Goal: Task Accomplishment & Management: Complete application form

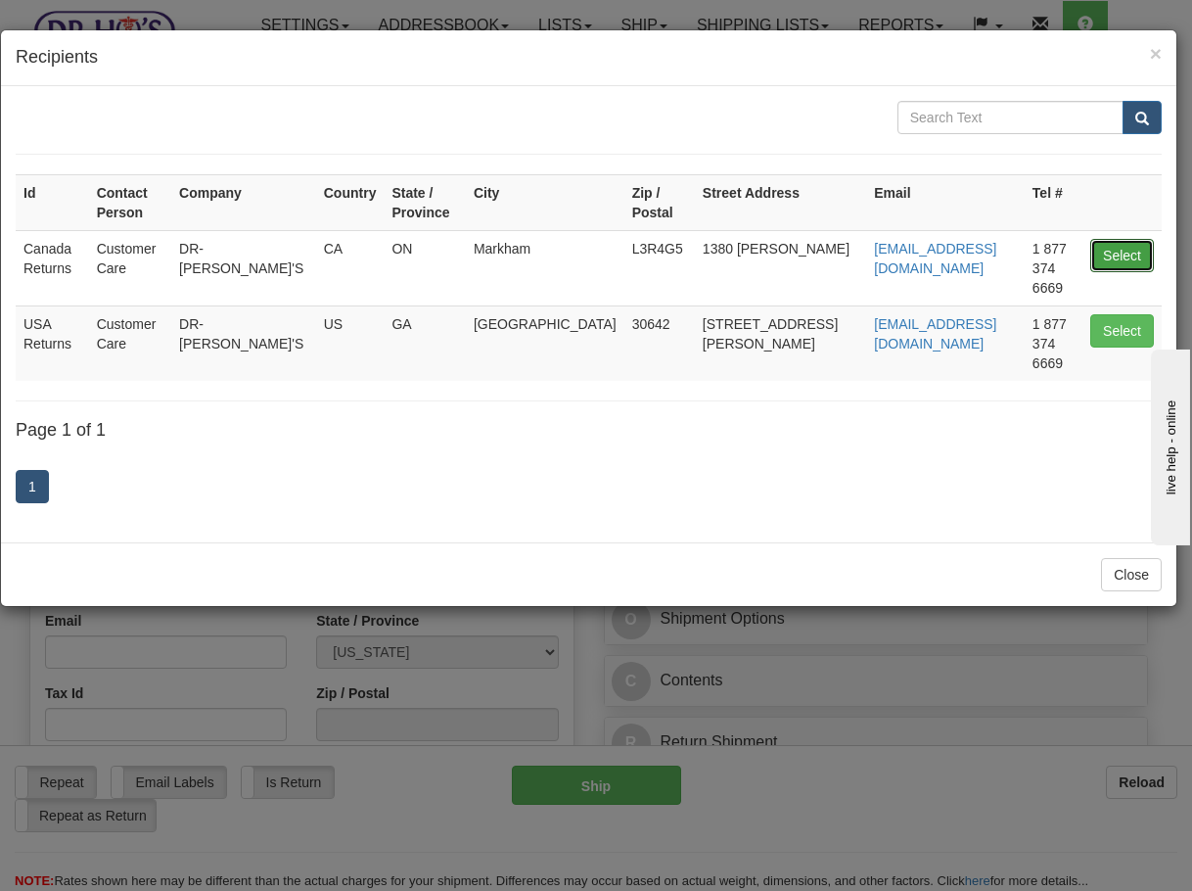
click at [1103, 239] on button "Select" at bounding box center [1123, 255] width 64 height 33
type input "Canada Returns"
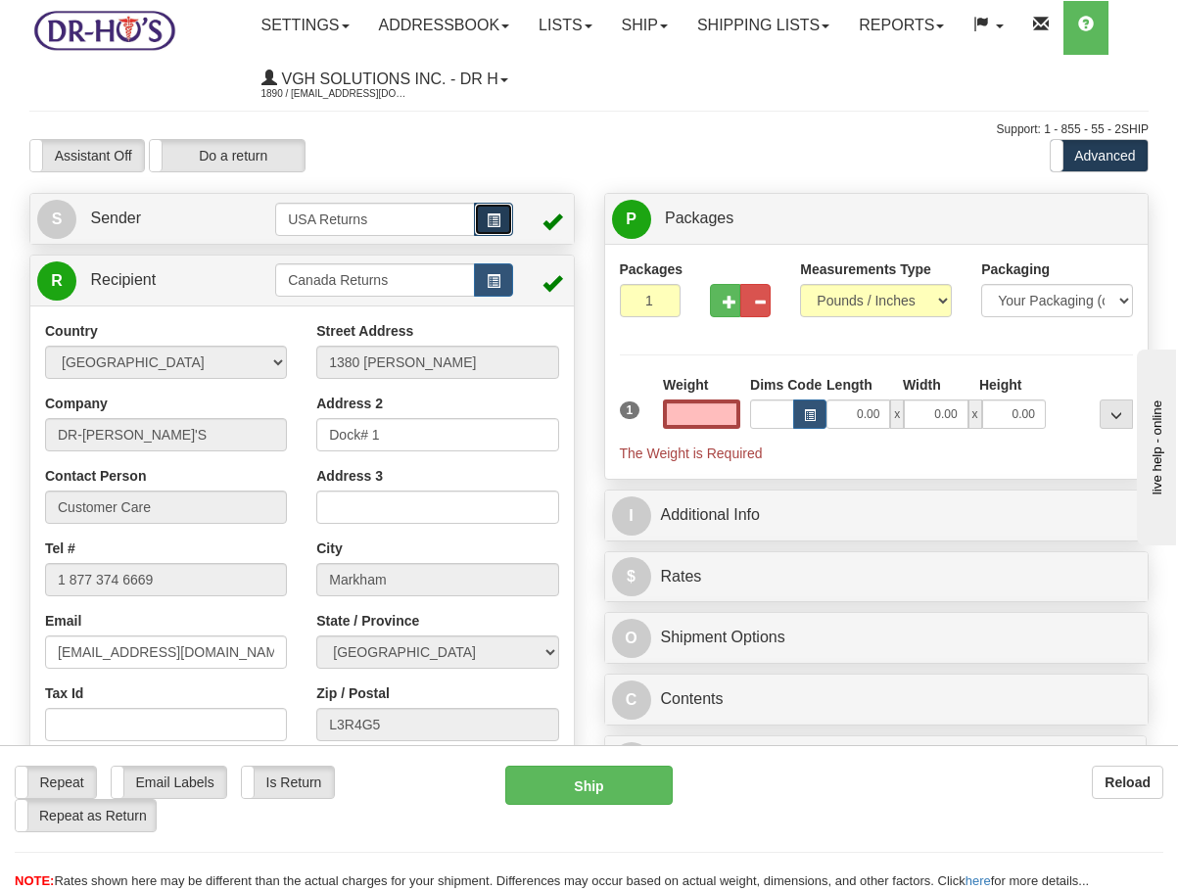
type input "0.00"
click at [492, 214] on span "button" at bounding box center [494, 220] width 14 height 13
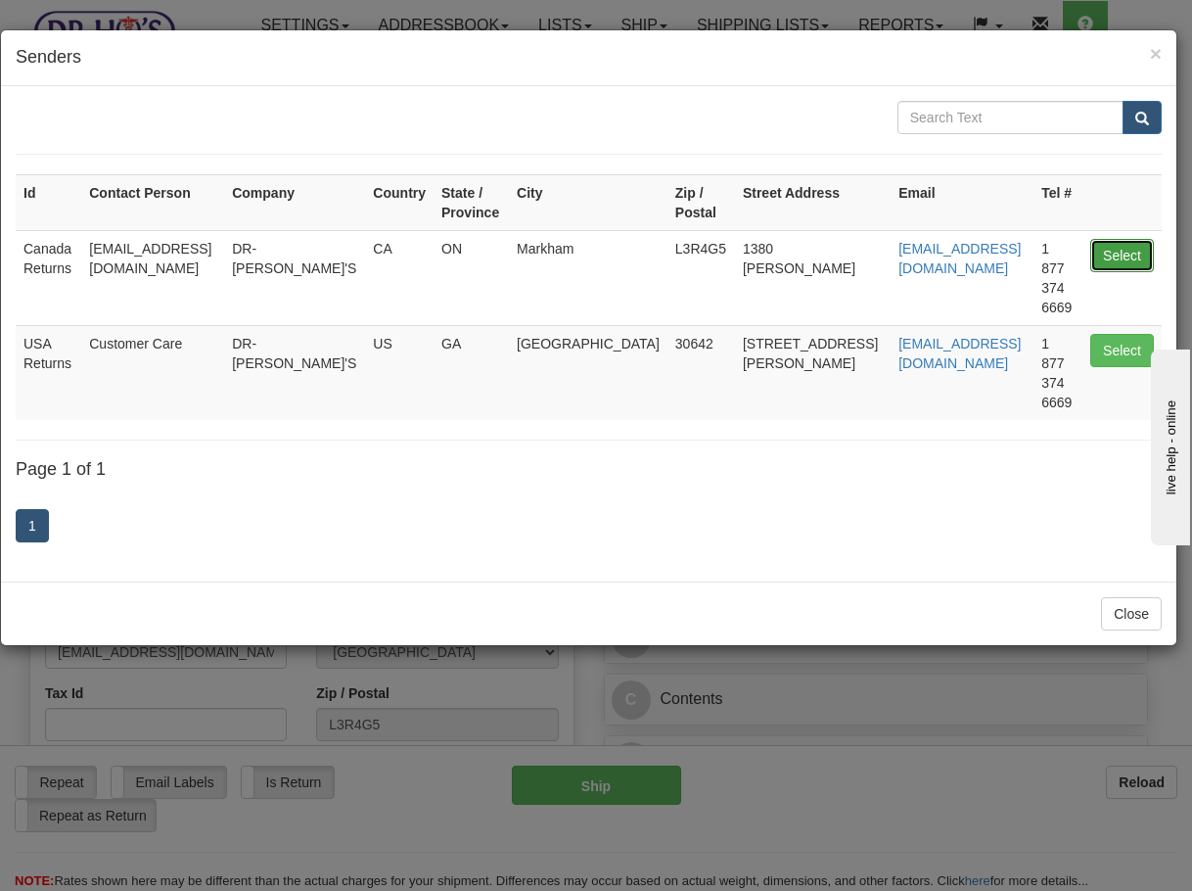
click at [1106, 255] on button "Select" at bounding box center [1123, 255] width 64 height 33
type input "Canada Returns"
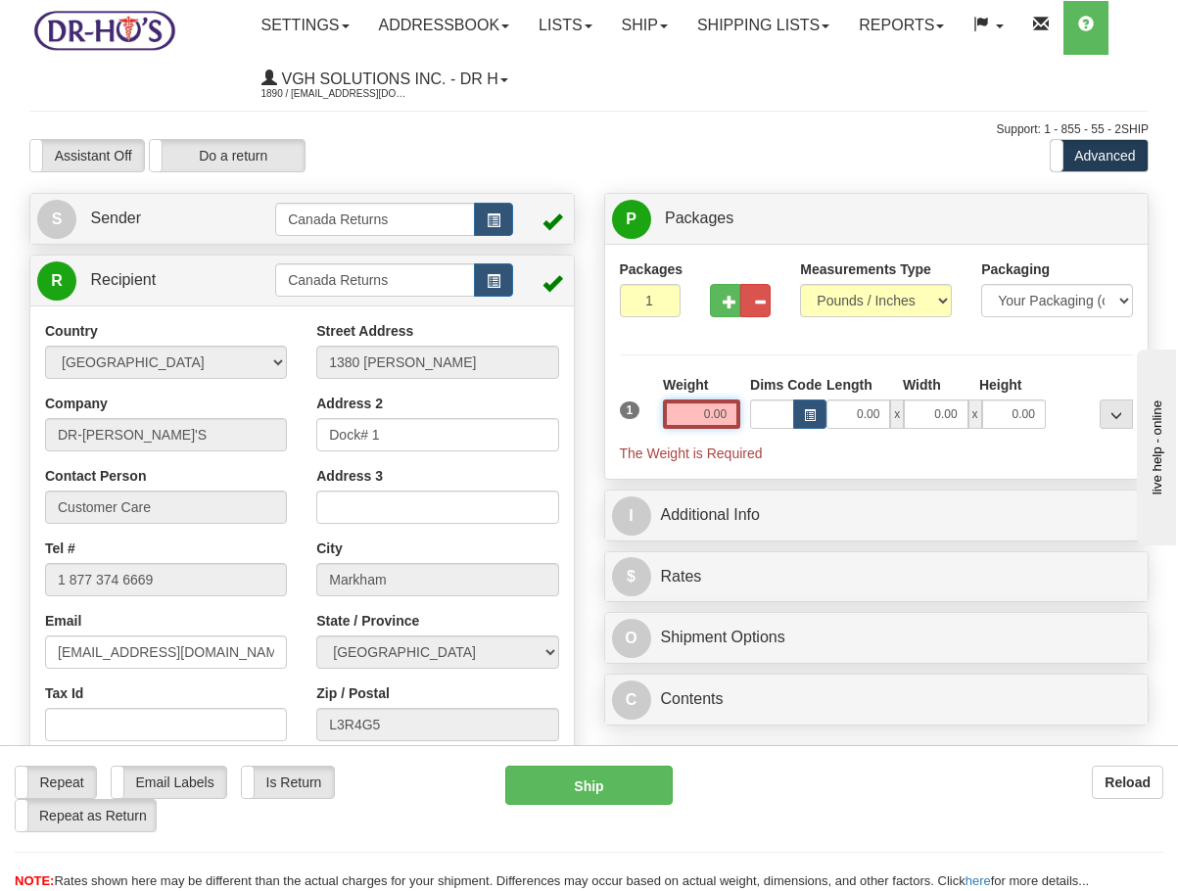
click at [728, 409] on input "0.00" at bounding box center [701, 413] width 77 height 29
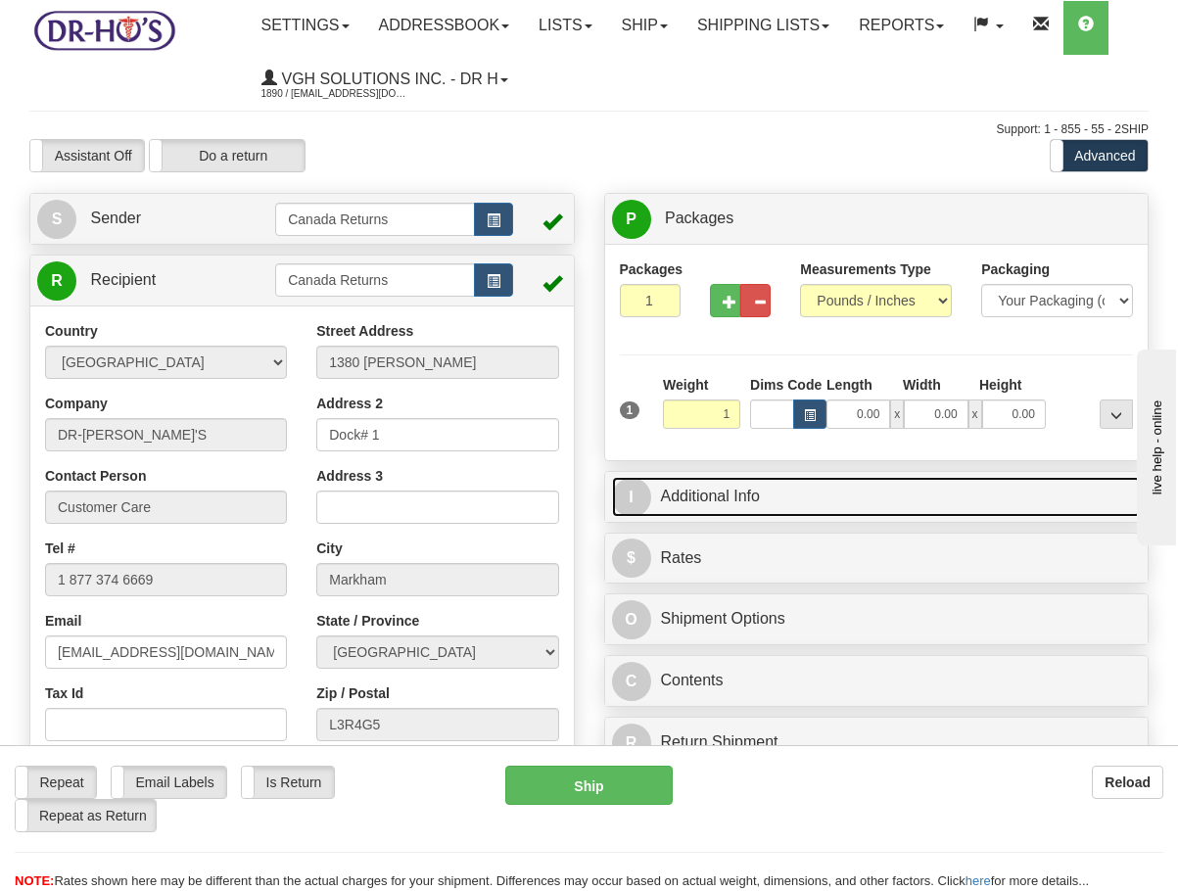
click at [686, 494] on link "I Additional Info" at bounding box center [877, 497] width 530 height 40
type input "1.00"
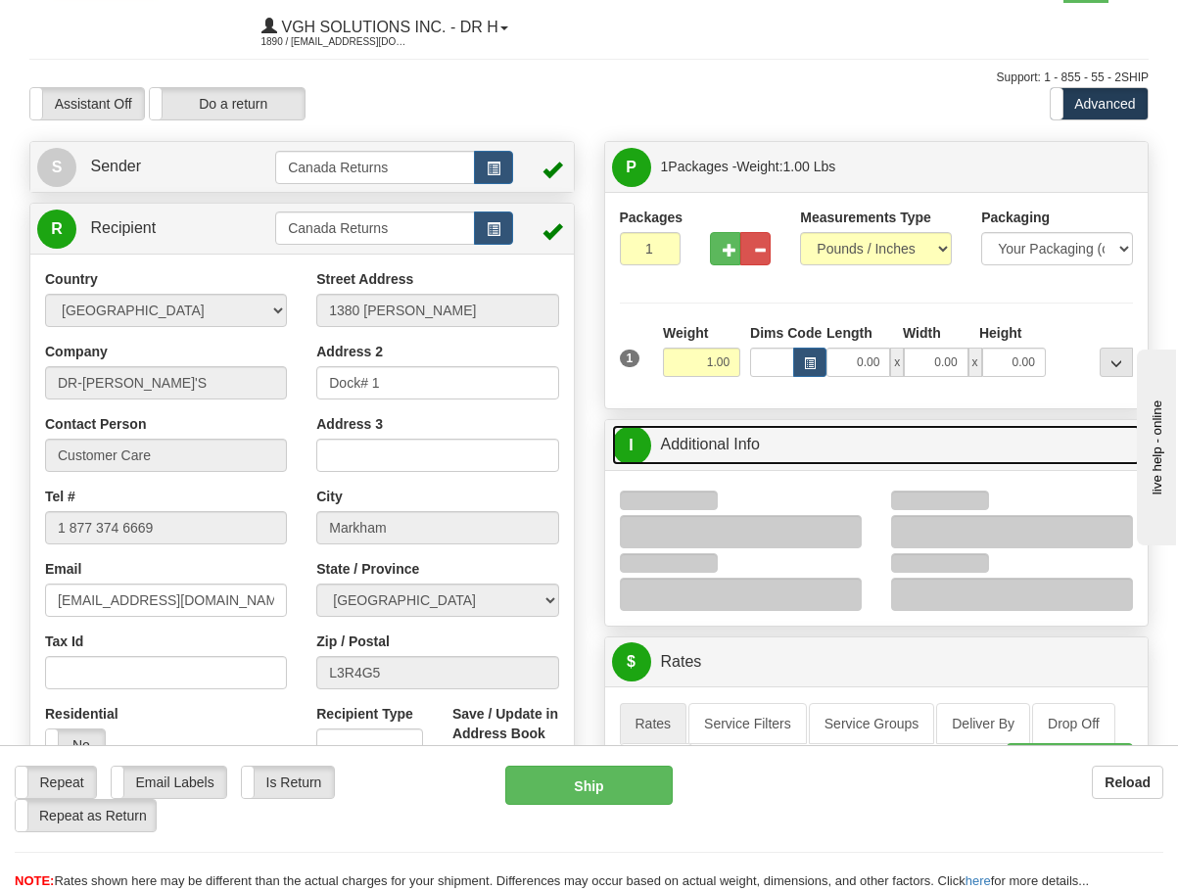
scroll to position [98, 0]
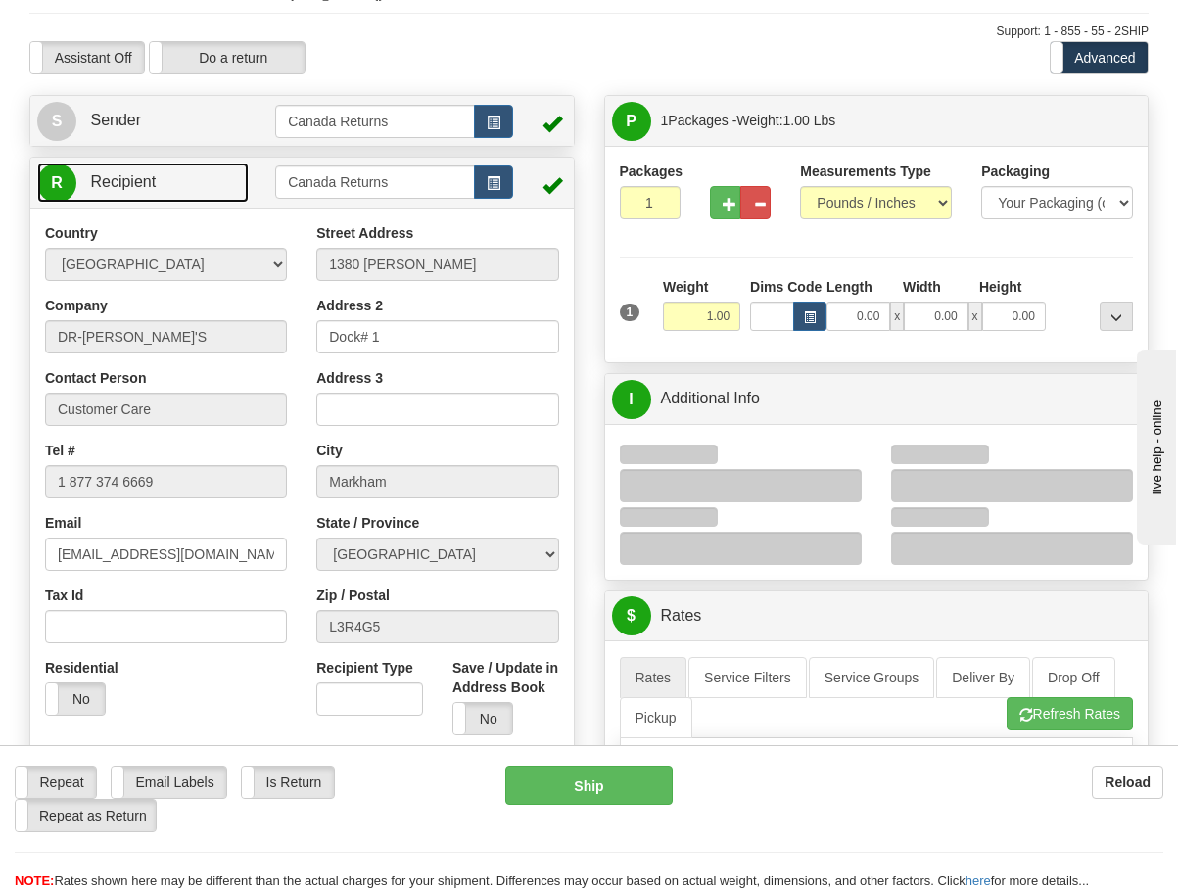
click at [207, 166] on link "R Recipient" at bounding box center [142, 183] width 211 height 40
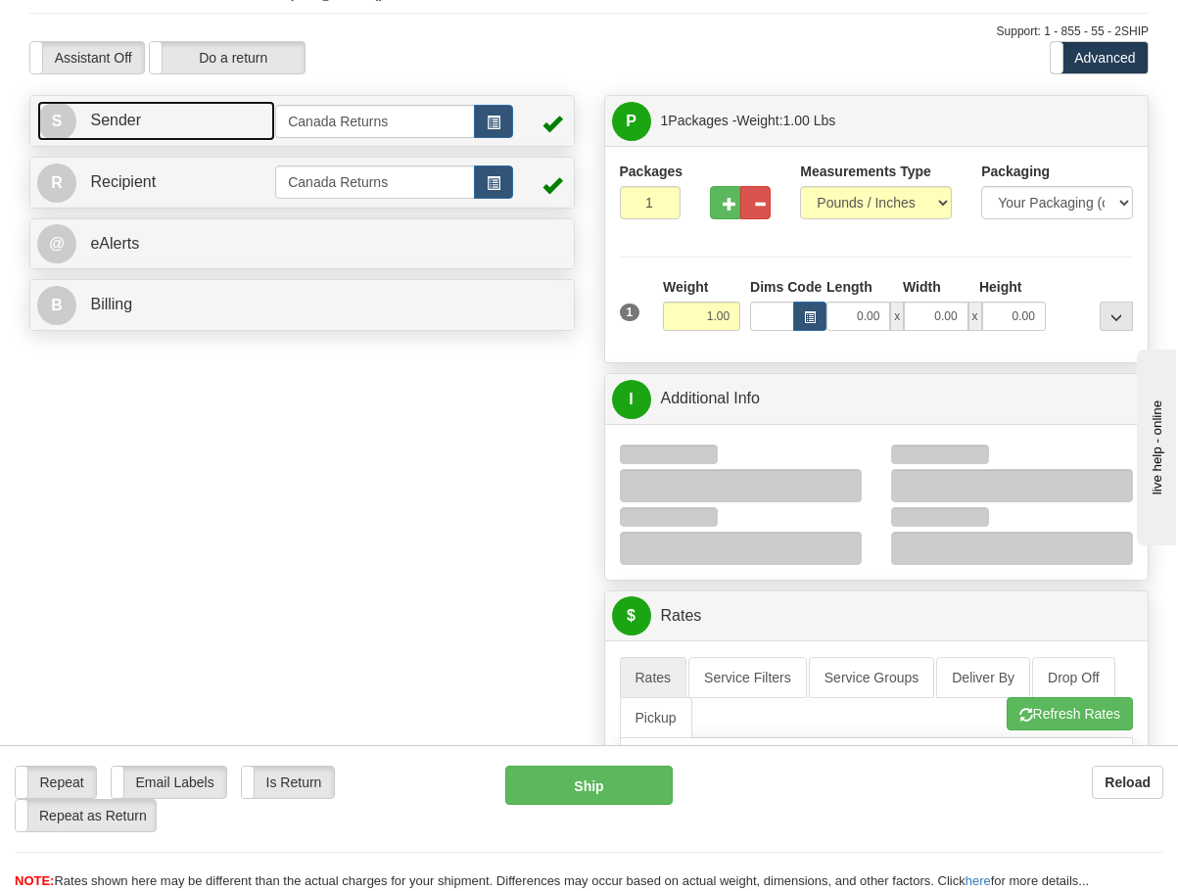
click at [200, 129] on link "S Sender" at bounding box center [156, 121] width 238 height 40
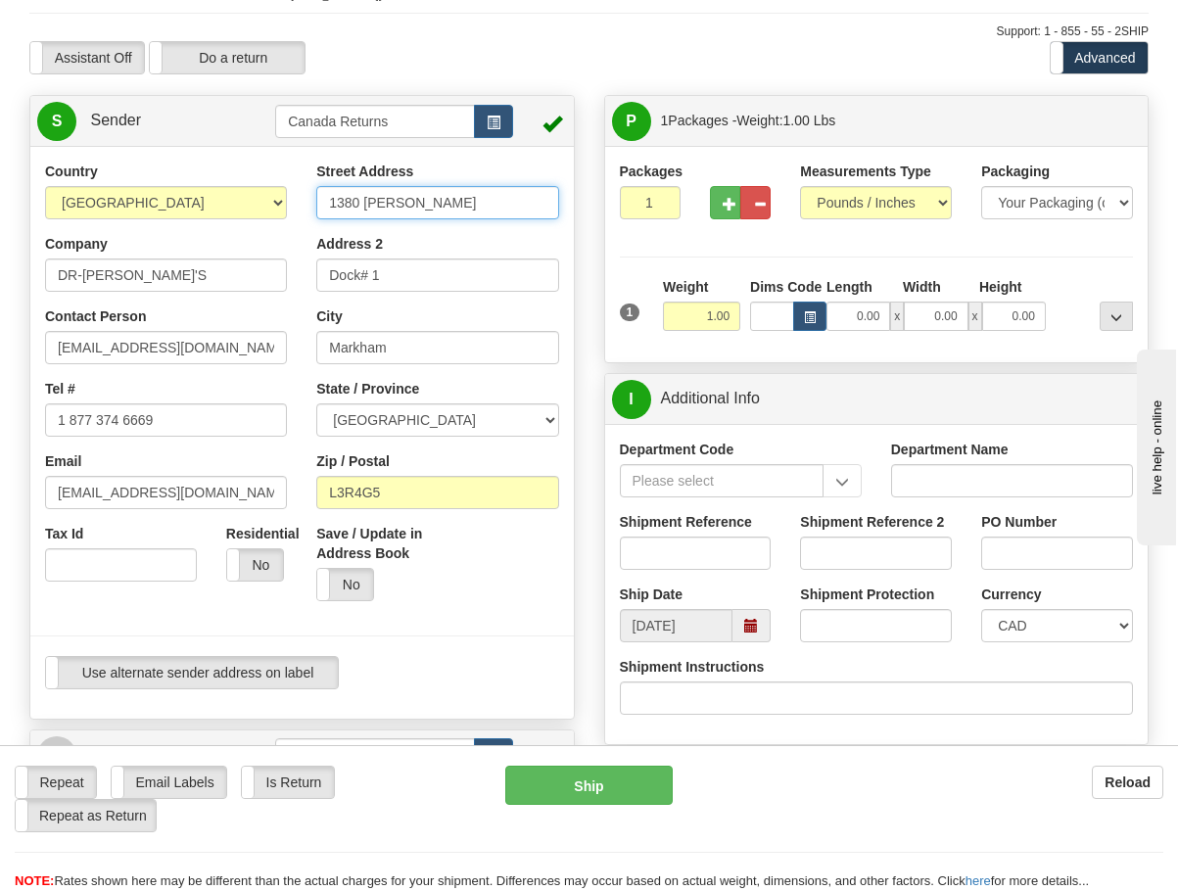
click at [433, 197] on input "1380 [PERSON_NAME]" at bounding box center [437, 202] width 242 height 33
paste input "[STREET_ADDRESS]"
type input "[STREET_ADDRESS]"
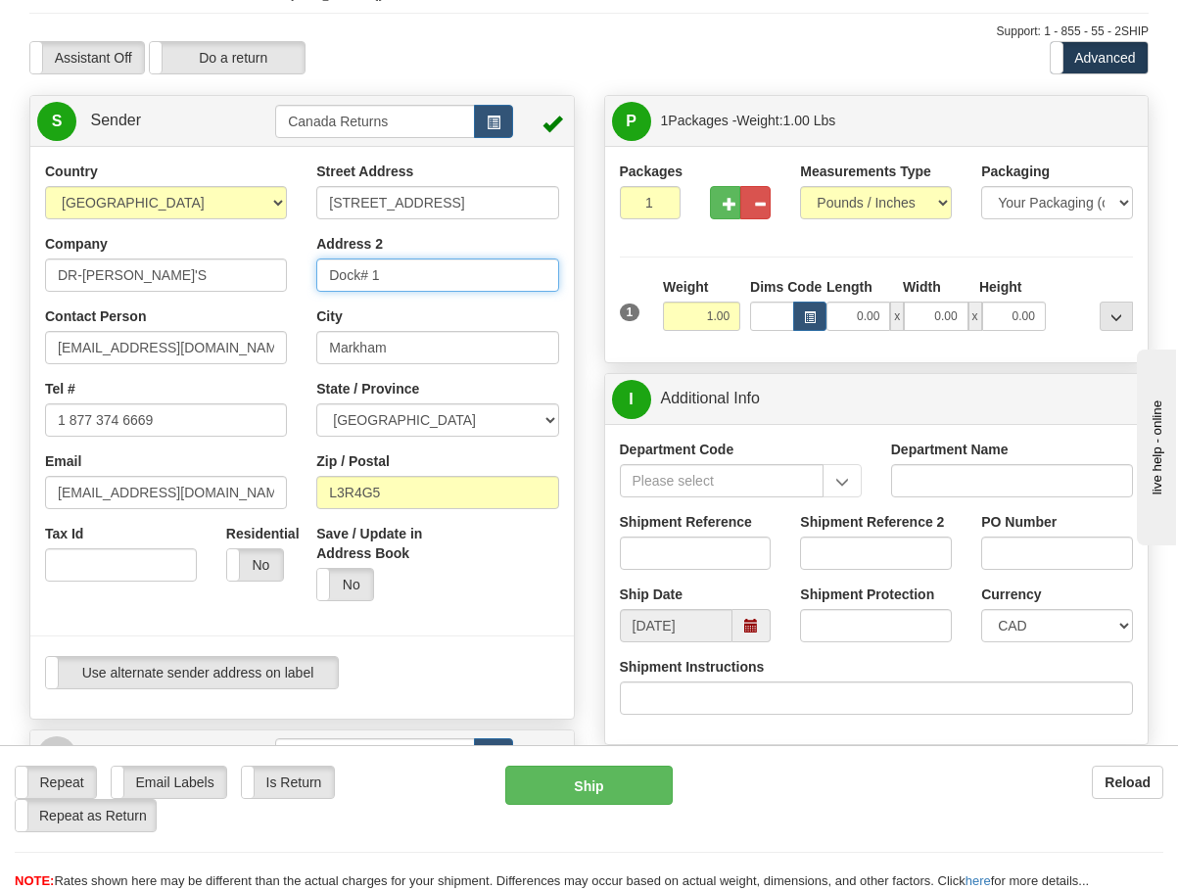
drag, startPoint x: 484, startPoint y: 272, endPoint x: 174, endPoint y: 276, distance: 309.4
click at [174, 276] on div "Country [GEOGRAPHIC_DATA] [GEOGRAPHIC_DATA] [GEOGRAPHIC_DATA] [GEOGRAPHIC_DATA]…" at bounding box center [301, 433] width 543 height 542
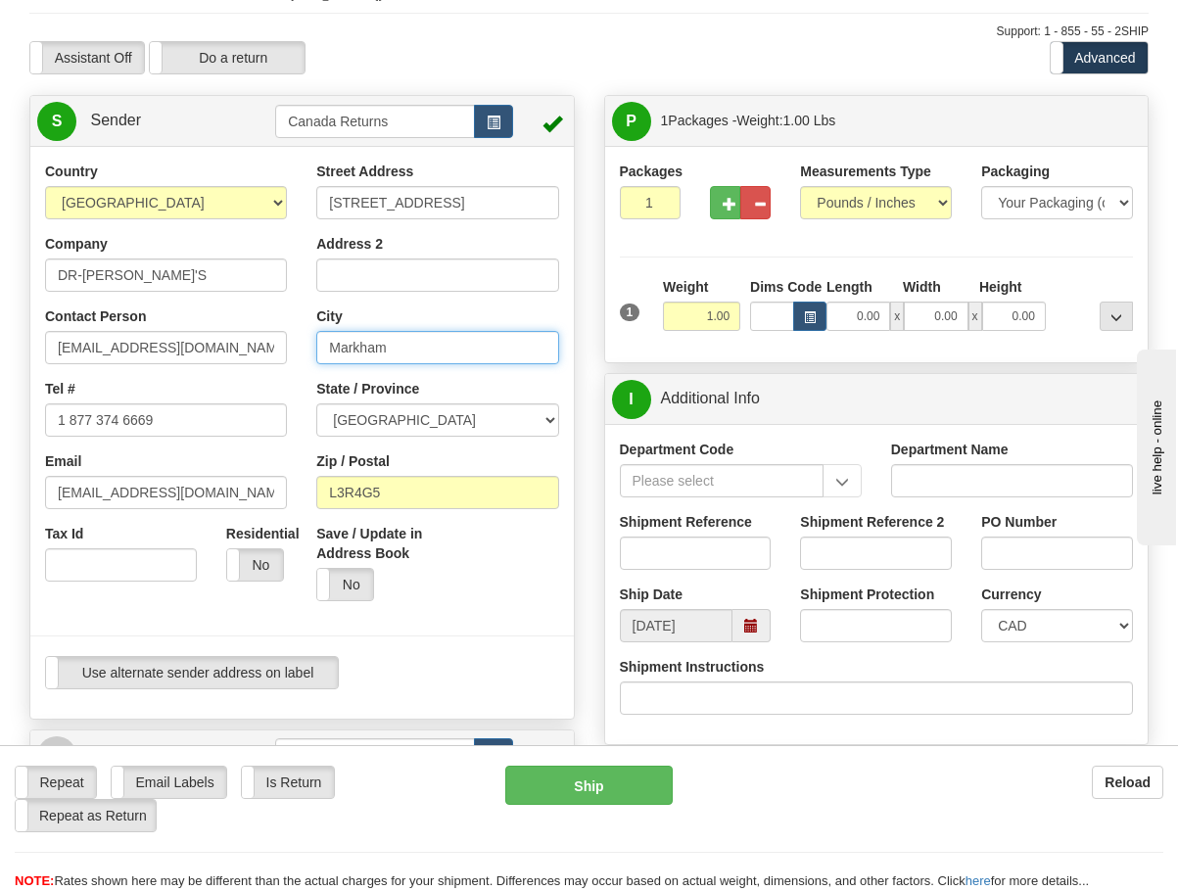
paste input "[PERSON_NAME]"
type input "[PERSON_NAME]"
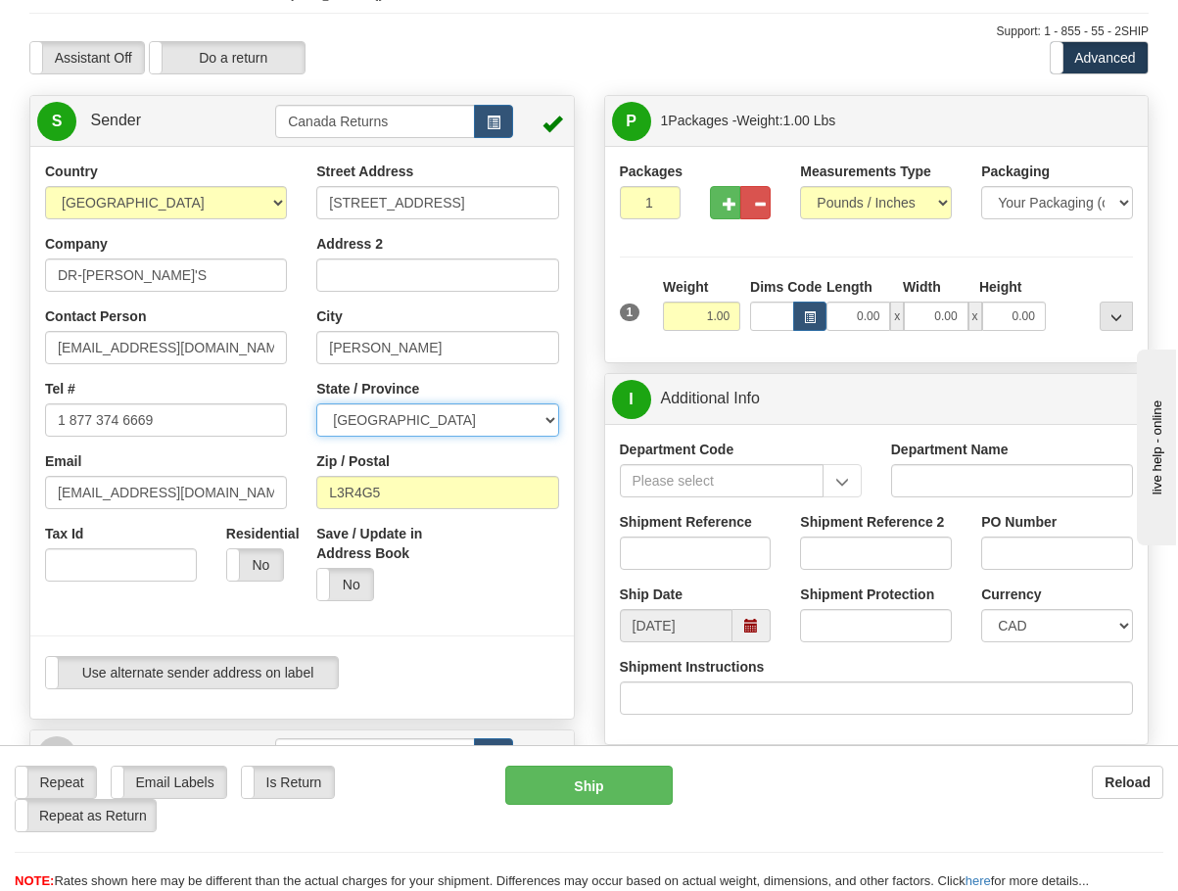
click at [472, 423] on select "[GEOGRAPHIC_DATA] [GEOGRAPHIC_DATA] [GEOGRAPHIC_DATA] [GEOGRAPHIC_DATA] [GEOGRA…" at bounding box center [437, 419] width 242 height 33
select select "MB"
click at [316, 403] on select "[GEOGRAPHIC_DATA] [GEOGRAPHIC_DATA] [GEOGRAPHIC_DATA] [GEOGRAPHIC_DATA] [GEOGRA…" at bounding box center [437, 419] width 242 height 33
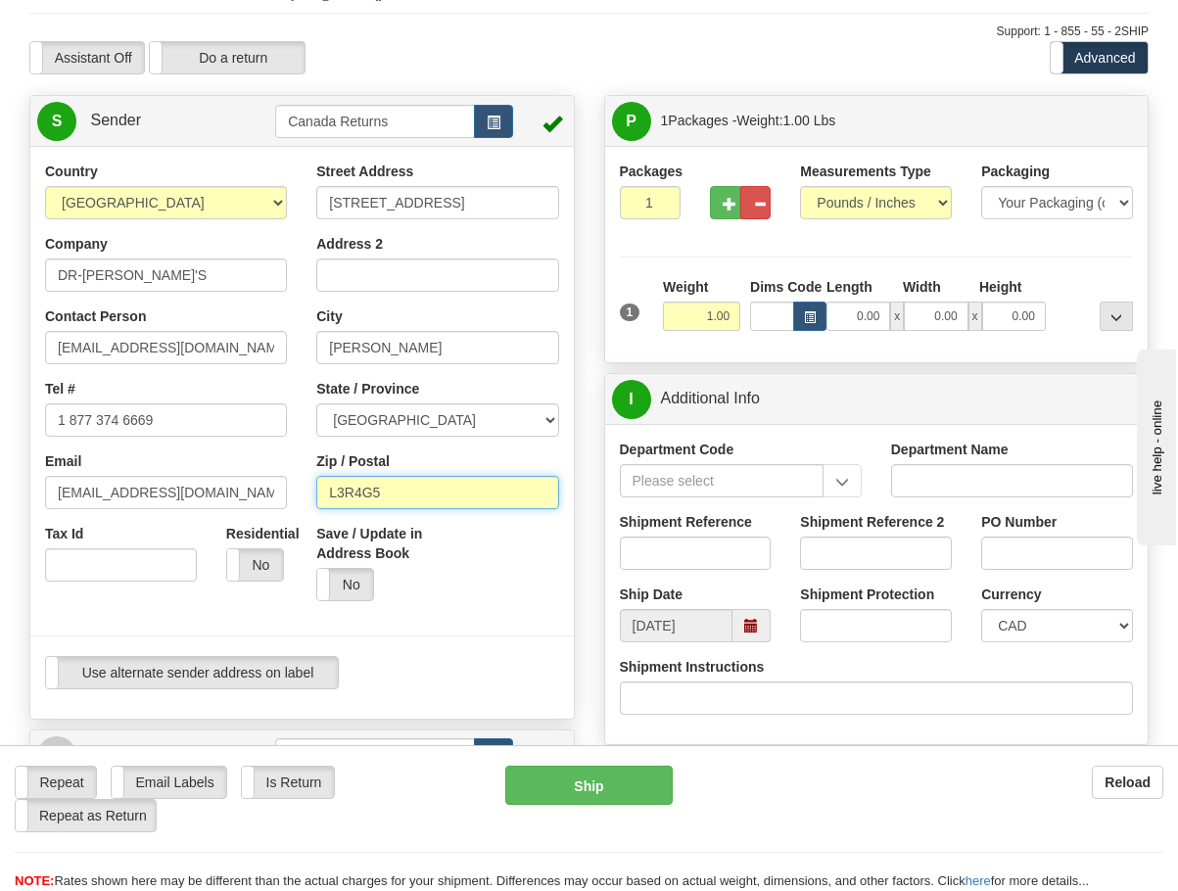
drag, startPoint x: 408, startPoint y: 493, endPoint x: 124, endPoint y: 471, distance: 284.8
click at [180, 481] on div "Country [GEOGRAPHIC_DATA] [GEOGRAPHIC_DATA] [GEOGRAPHIC_DATA] [GEOGRAPHIC_DATA]…" at bounding box center [301, 433] width 543 height 542
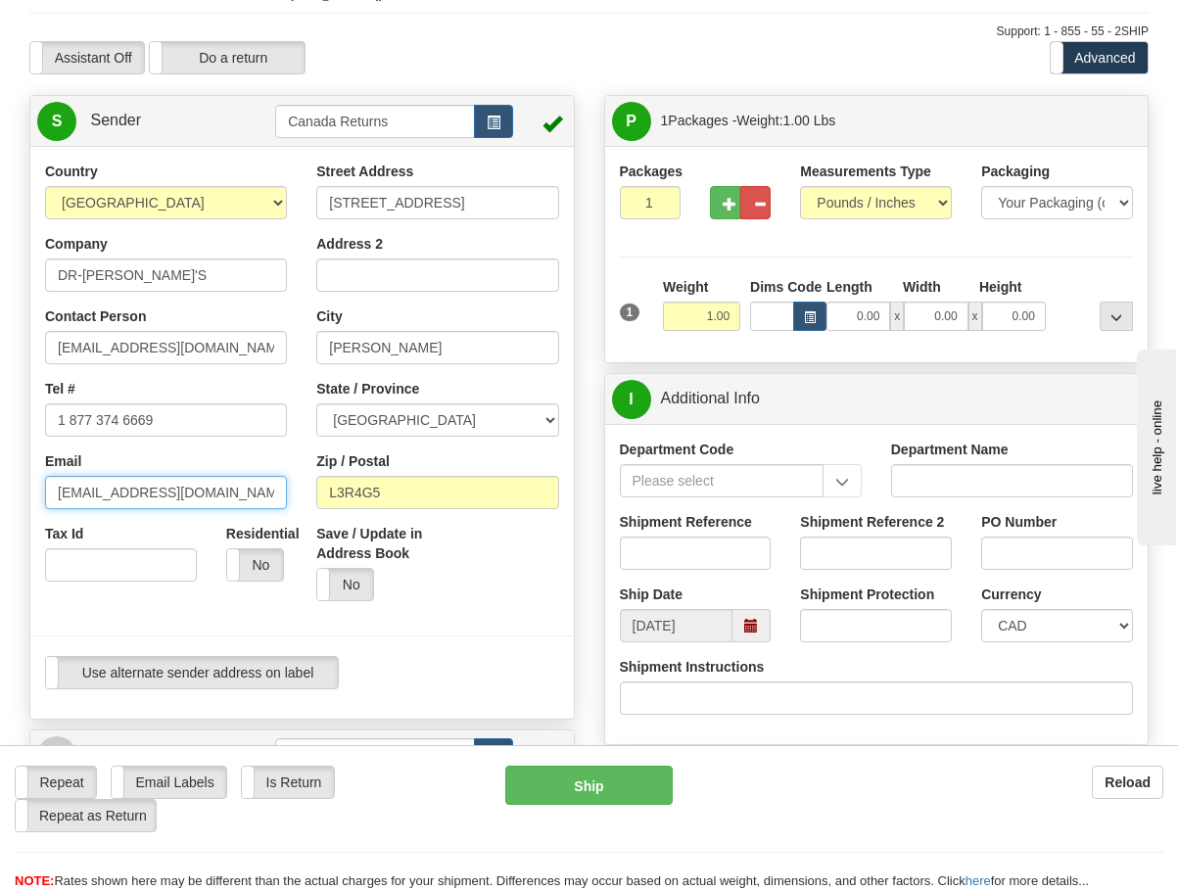
click at [122, 476] on input "[EMAIL_ADDRESS][DOMAIN_NAME]" at bounding box center [166, 492] width 242 height 33
paste input "R7A7L7"
type input "[EMAIL_ADDRESS][DOMAIN_NAME]"
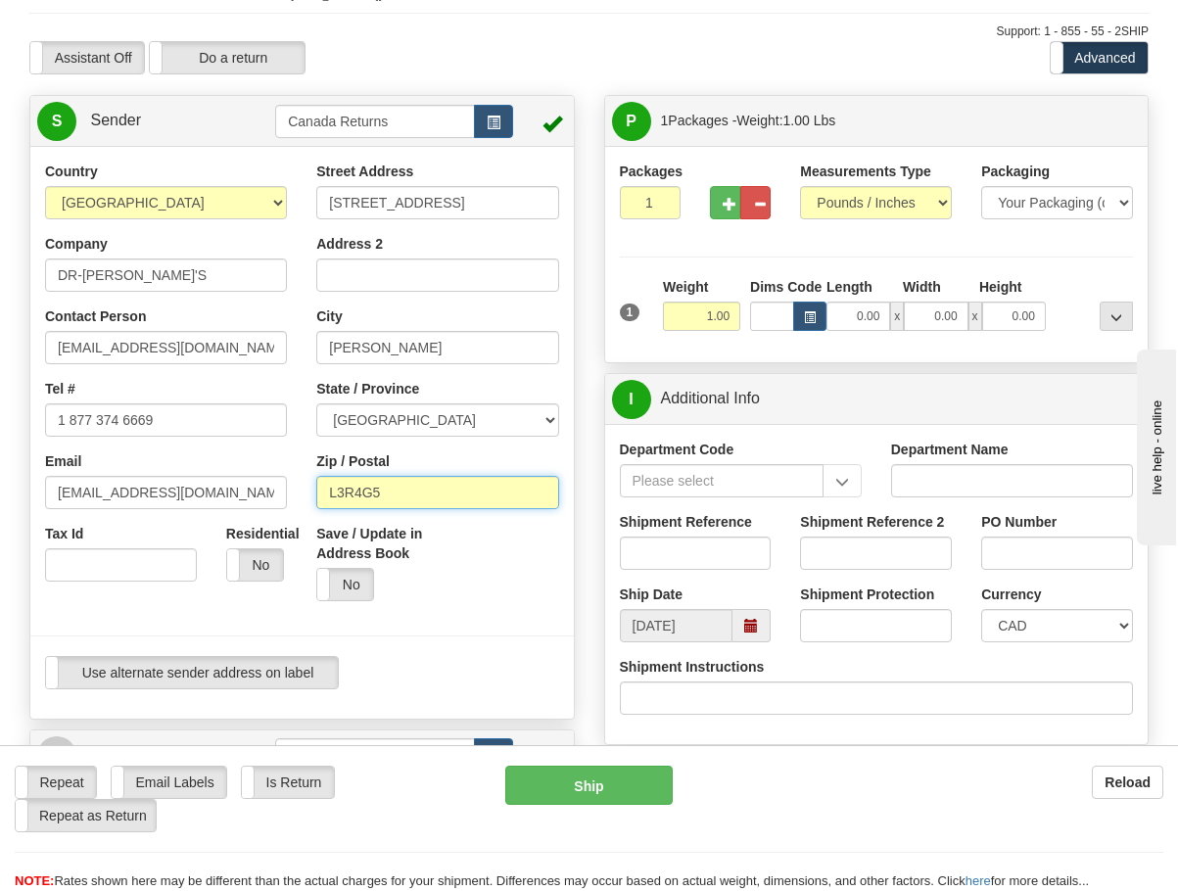
click at [371, 488] on input "L3R4G5" at bounding box center [437, 492] width 242 height 33
drag, startPoint x: 400, startPoint y: 488, endPoint x: 185, endPoint y: 481, distance: 215.5
click at [185, 481] on div "Country [GEOGRAPHIC_DATA] [GEOGRAPHIC_DATA] [GEOGRAPHIC_DATA] [GEOGRAPHIC_DATA]…" at bounding box center [301, 433] width 543 height 542
paste input "R7A7L7"
type input "R7A7L7"
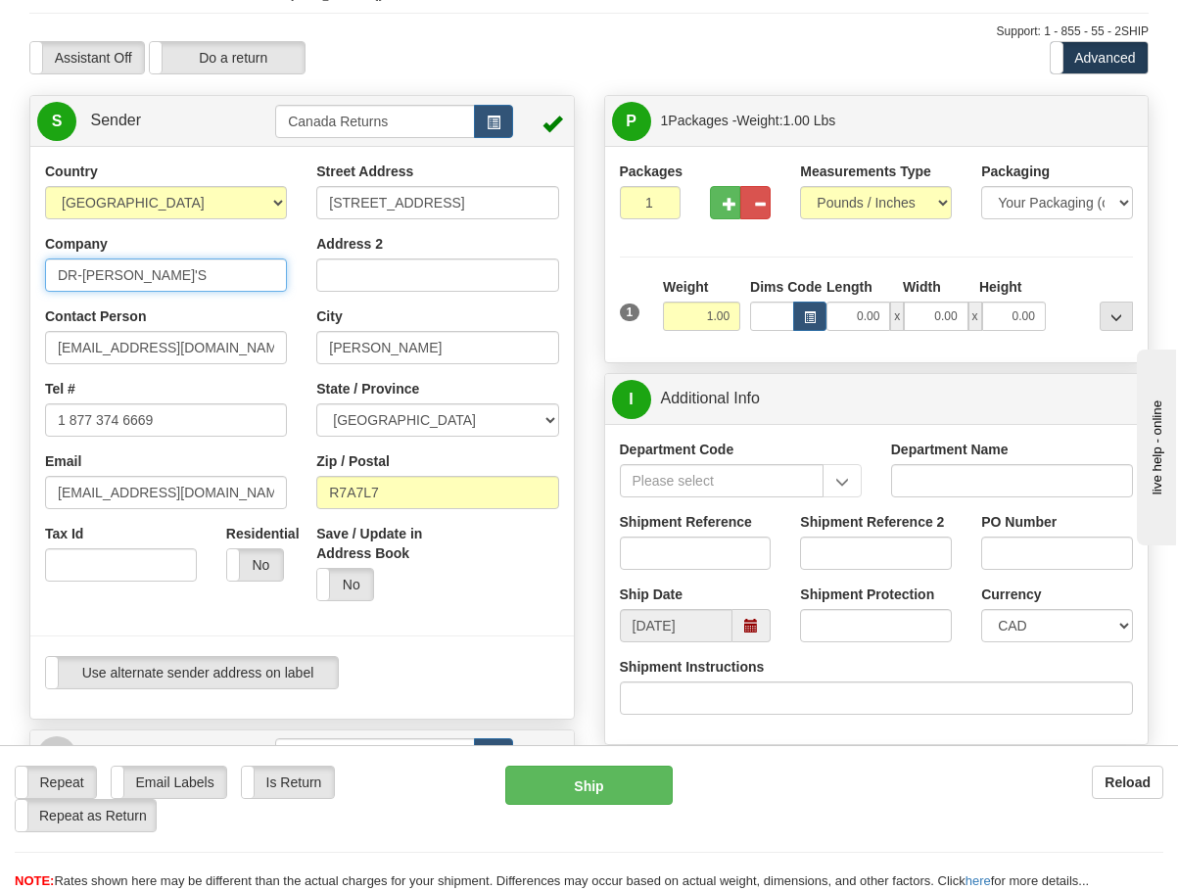
click at [156, 275] on input "DR-[PERSON_NAME]'S" at bounding box center [166, 274] width 242 height 33
paste input "[PERSON_NAME]"
type input "[PERSON_NAME]"
click at [189, 320] on div "Contact Person [EMAIL_ADDRESS][DOMAIN_NAME]" at bounding box center [166, 335] width 242 height 58
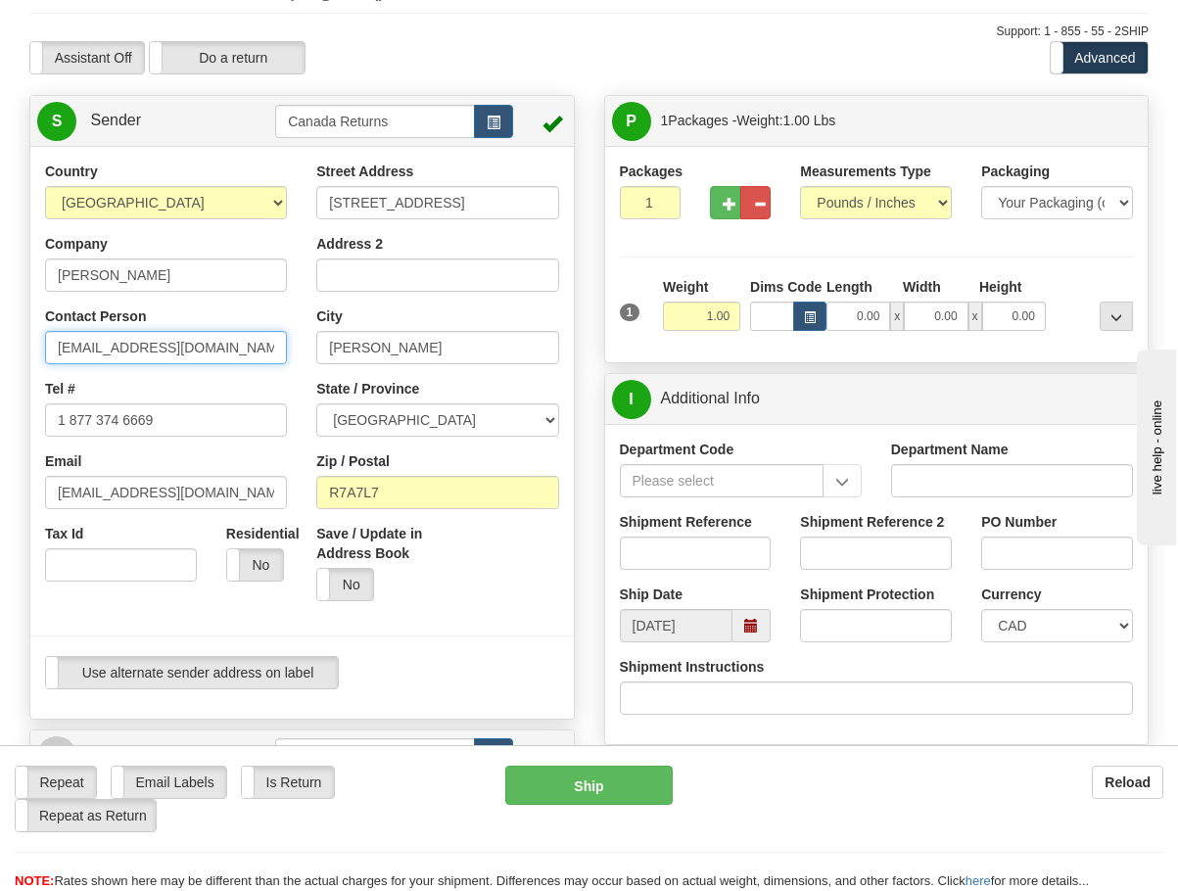
click at [197, 348] on input "[EMAIL_ADDRESS][DOMAIN_NAME]" at bounding box center [166, 347] width 242 height 33
paste input "[PERSON_NAME]"
type input "[PERSON_NAME]"
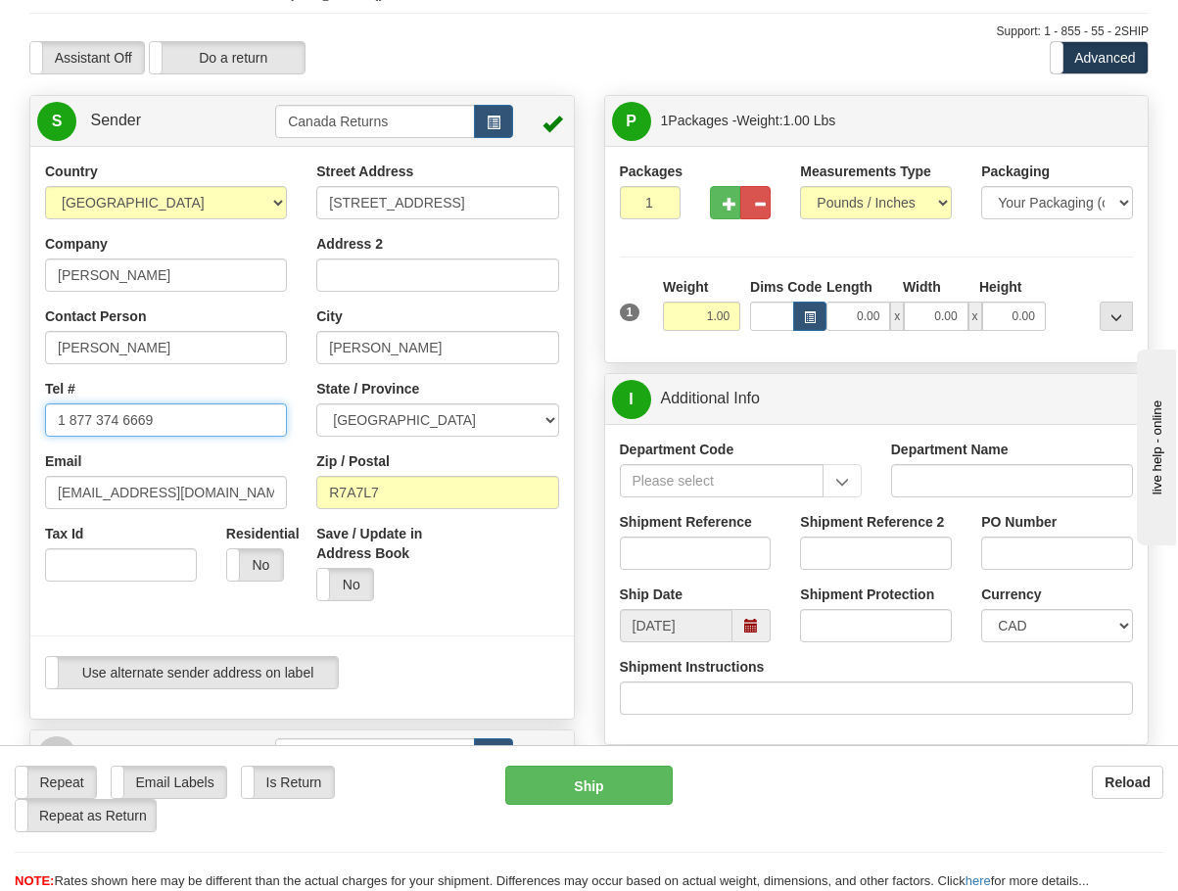
click at [171, 414] on input "1 877 374 6669" at bounding box center [166, 419] width 242 height 33
drag, startPoint x: 170, startPoint y: 414, endPoint x: -70, endPoint y: 403, distance: 240.1
click at [0, 403] on html "Training Course Close Toggle navigation Settings Shipping Preferences New Sende…" at bounding box center [589, 347] width 1178 height 891
paste input "2044830117"
type input "2044830117"
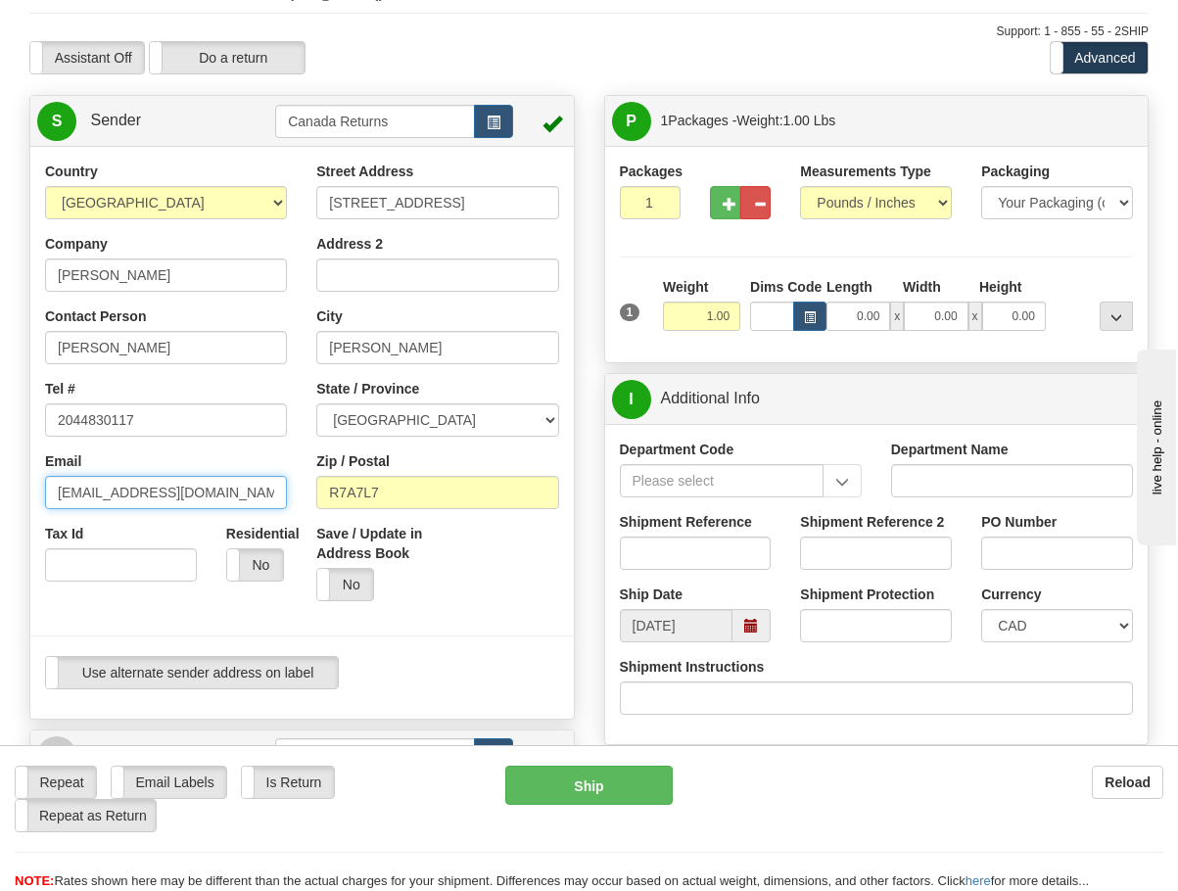
drag, startPoint x: 257, startPoint y: 487, endPoint x: -131, endPoint y: 464, distance: 389.3
click at [0, 464] on html "Training Course Close Toggle navigation Settings Shipping Preferences New Sende…" at bounding box center [589, 347] width 1178 height 891
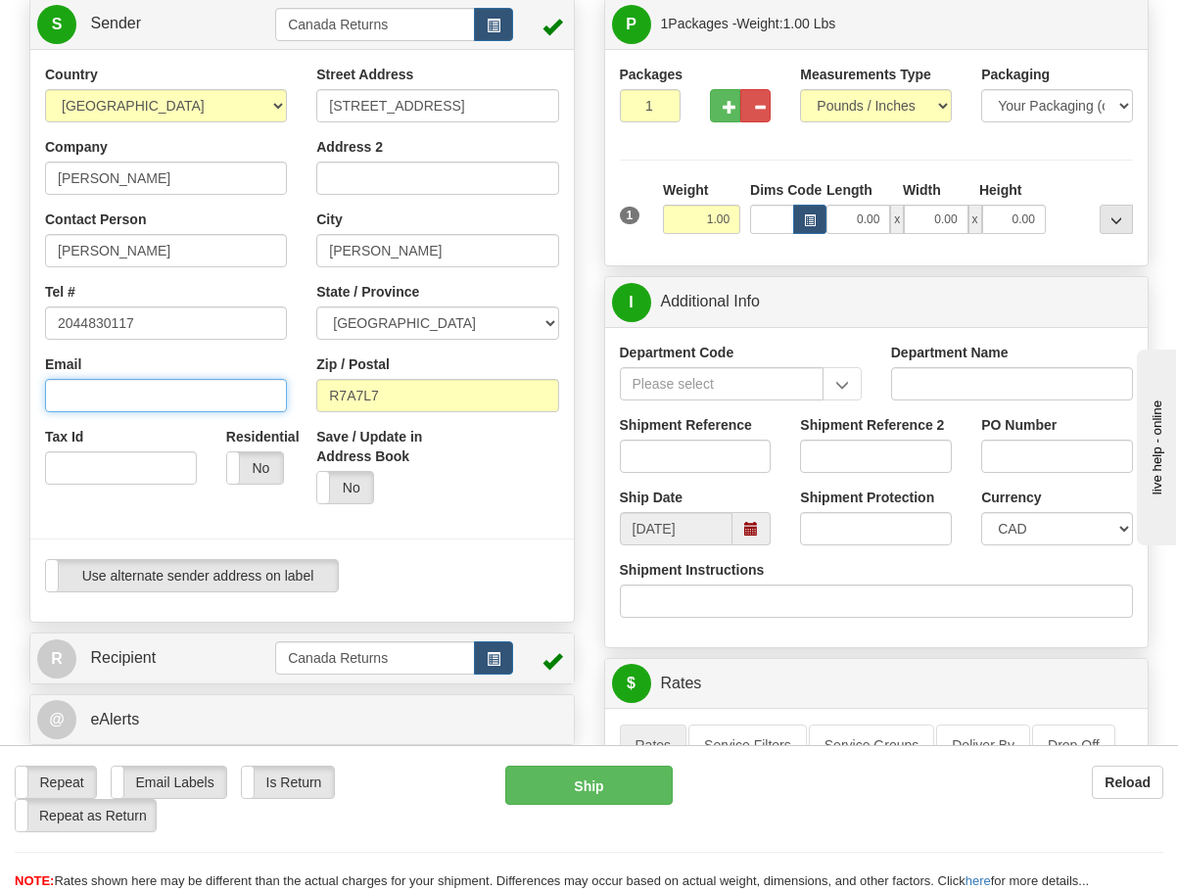
scroll to position [196, 0]
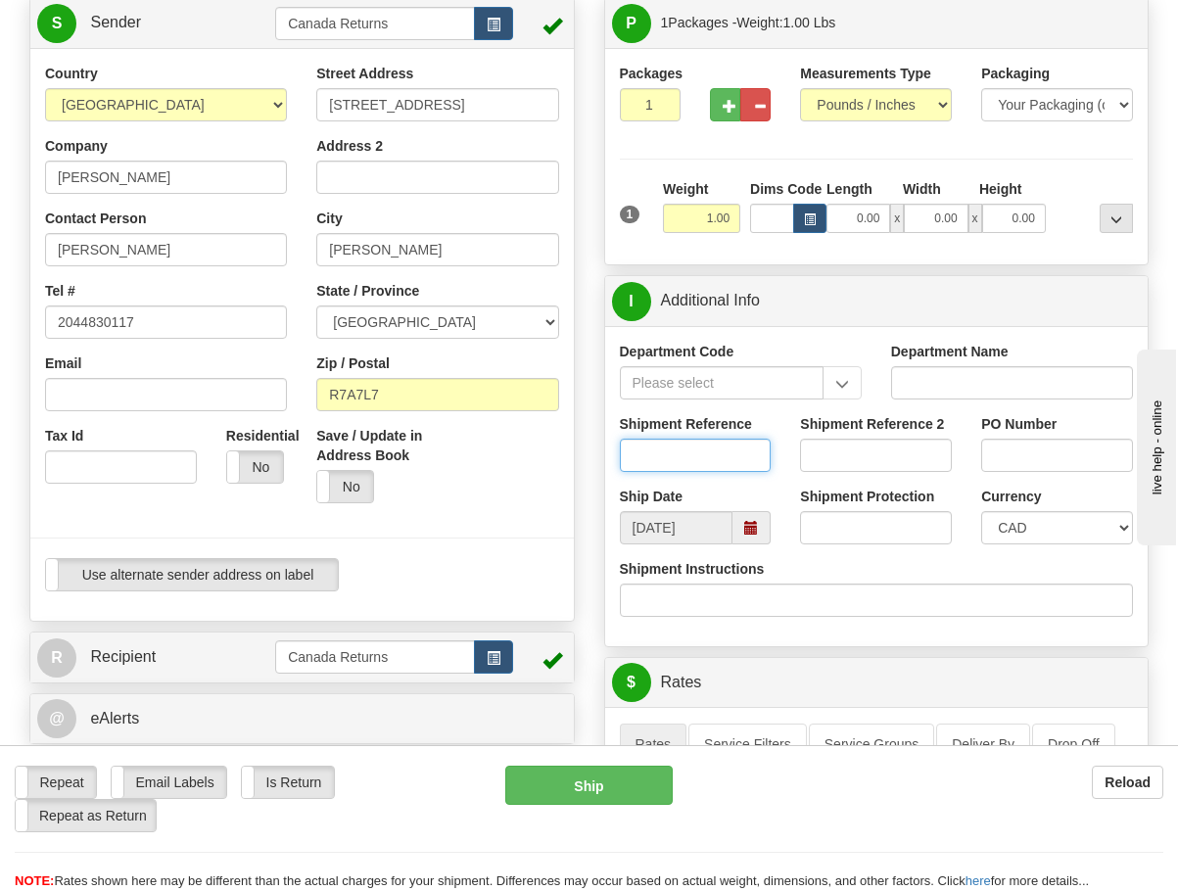
click at [713, 451] on input "Shipment Reference" at bounding box center [696, 455] width 152 height 33
paste input "1169175"
click at [744, 528] on span at bounding box center [751, 527] width 38 height 33
type input "1169175"
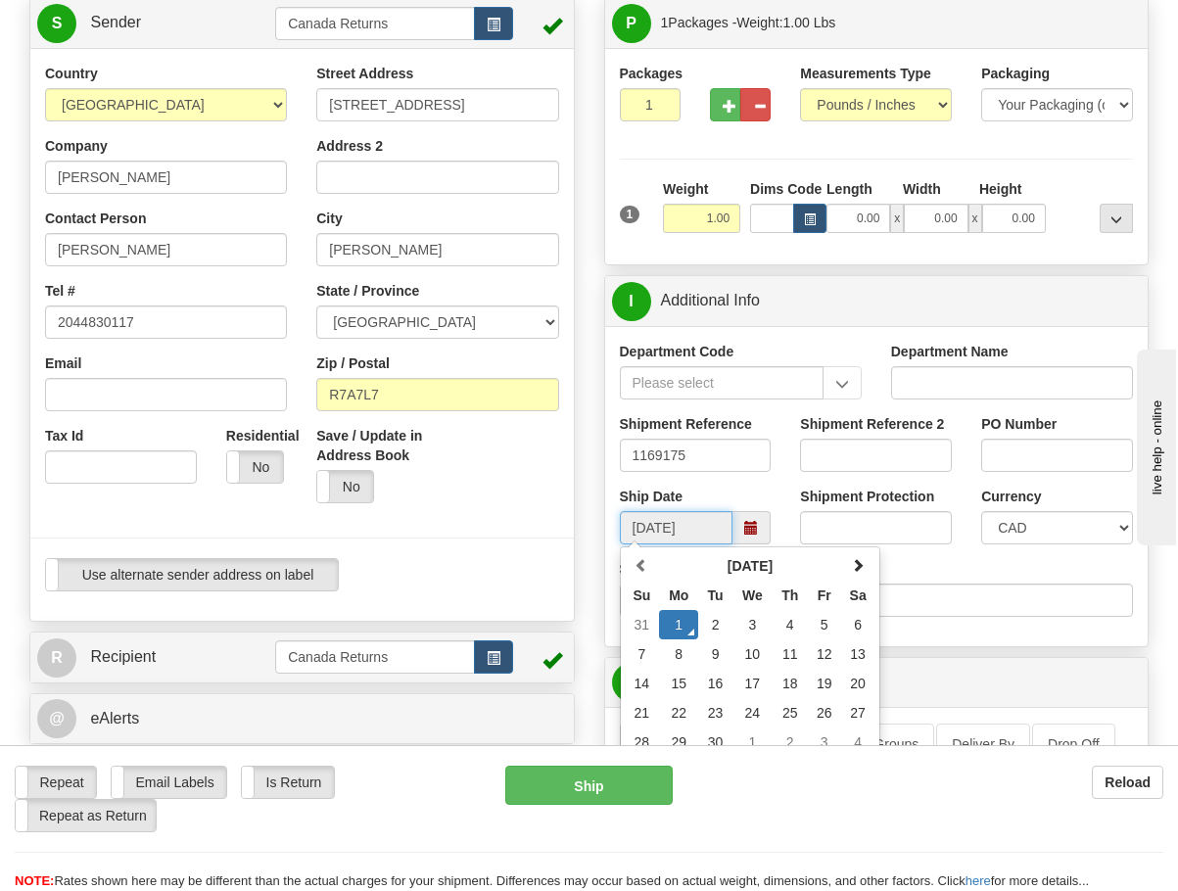
click at [797, 652] on td "11" at bounding box center [789, 653] width 35 height 29
type input "[DATE]"
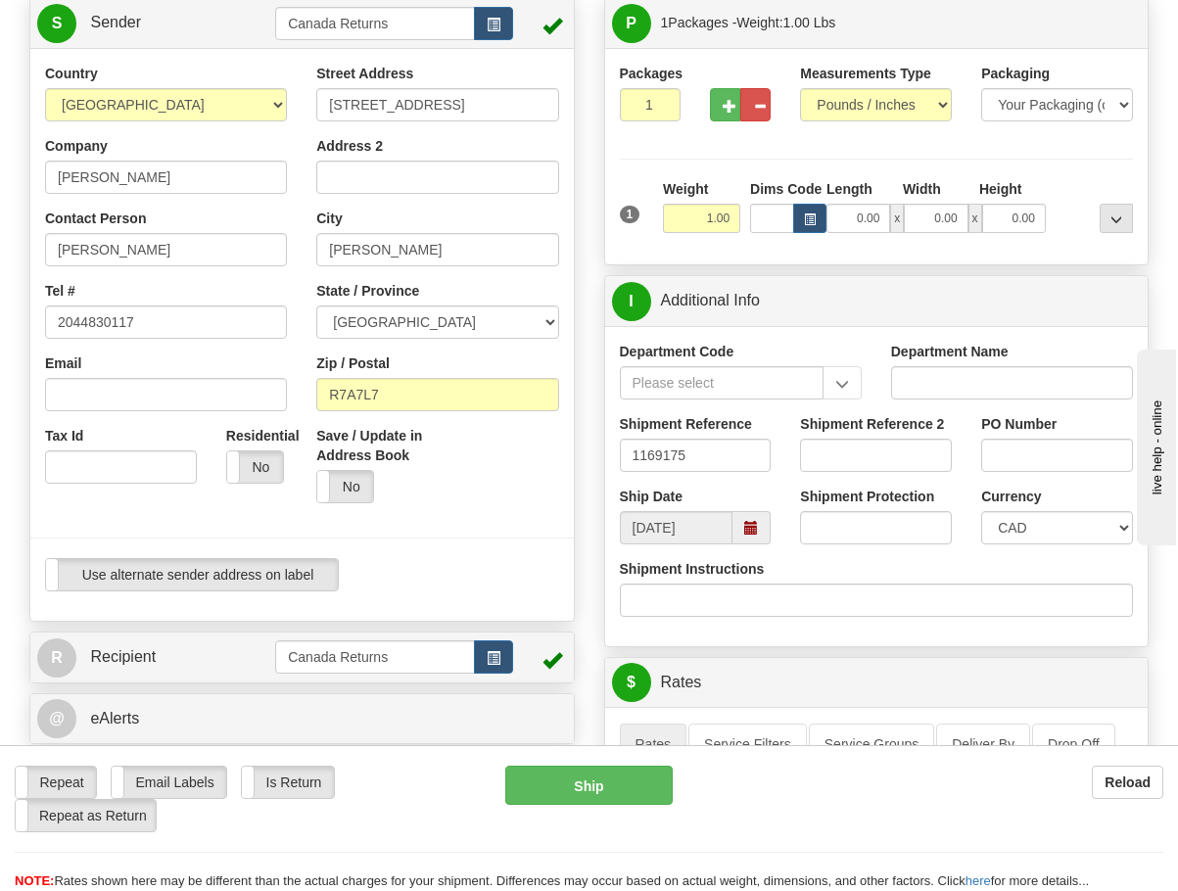
click at [597, 631] on div "P Packages 1 Packages - Weight: 1.00 Lbs Shipment Level Shipm. Package Level Pa…" at bounding box center [876, 863] width 575 height 1733
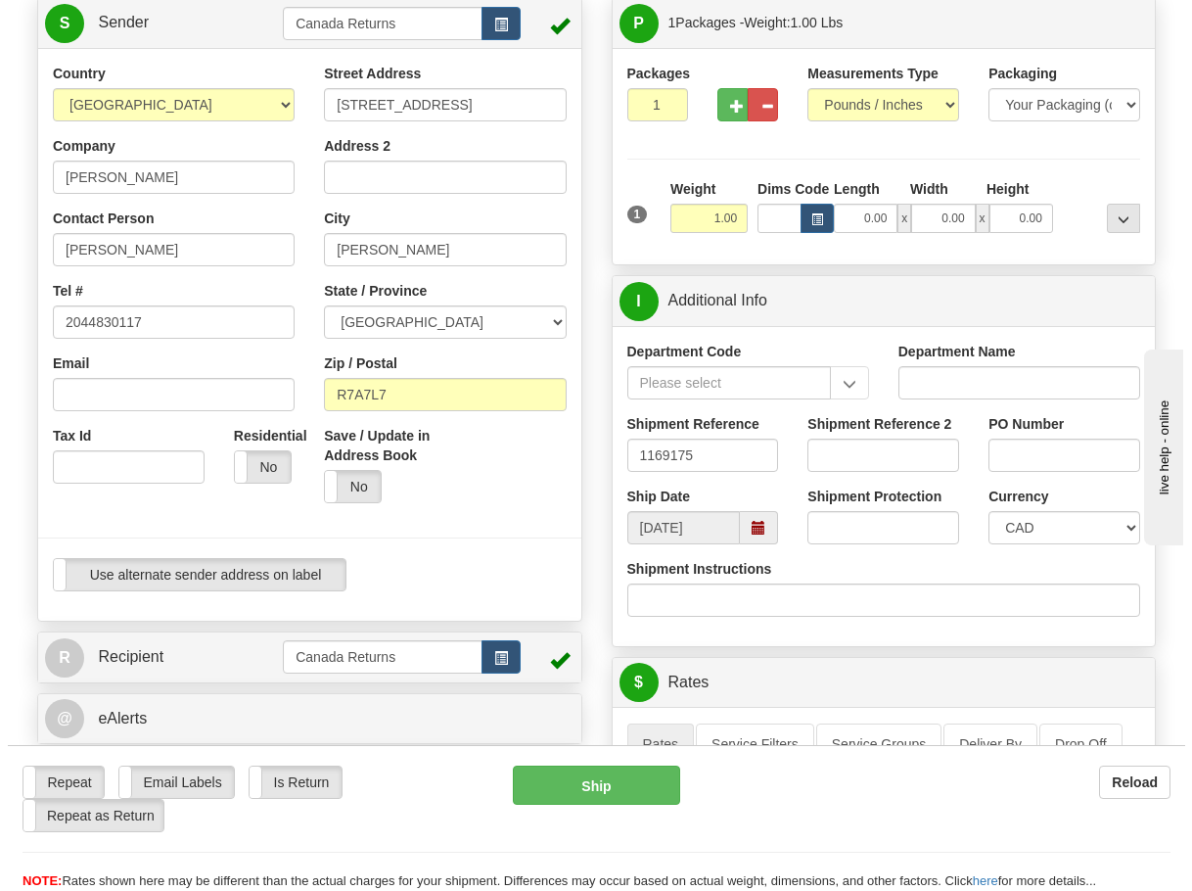
scroll to position [0, 0]
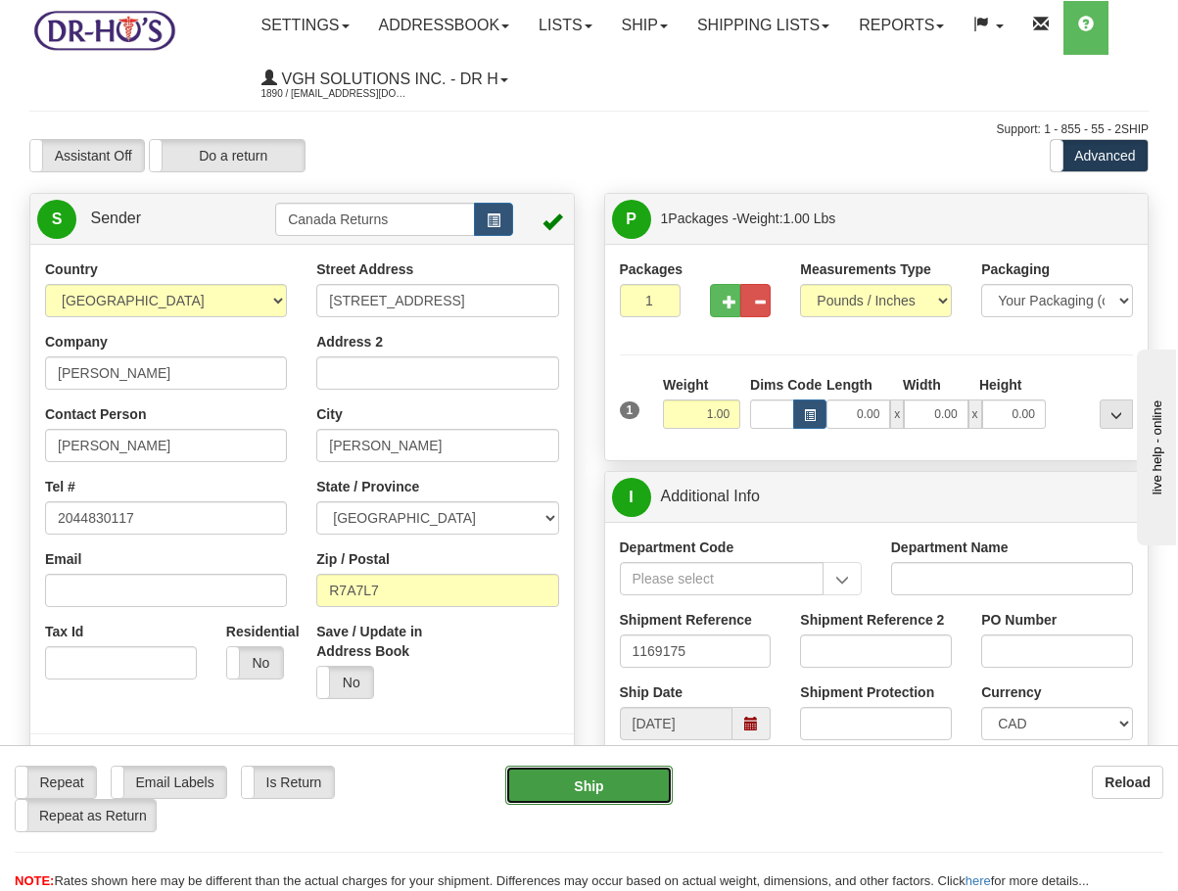
click at [540, 780] on button "Ship" at bounding box center [588, 785] width 167 height 39
type input "DOM.EP"
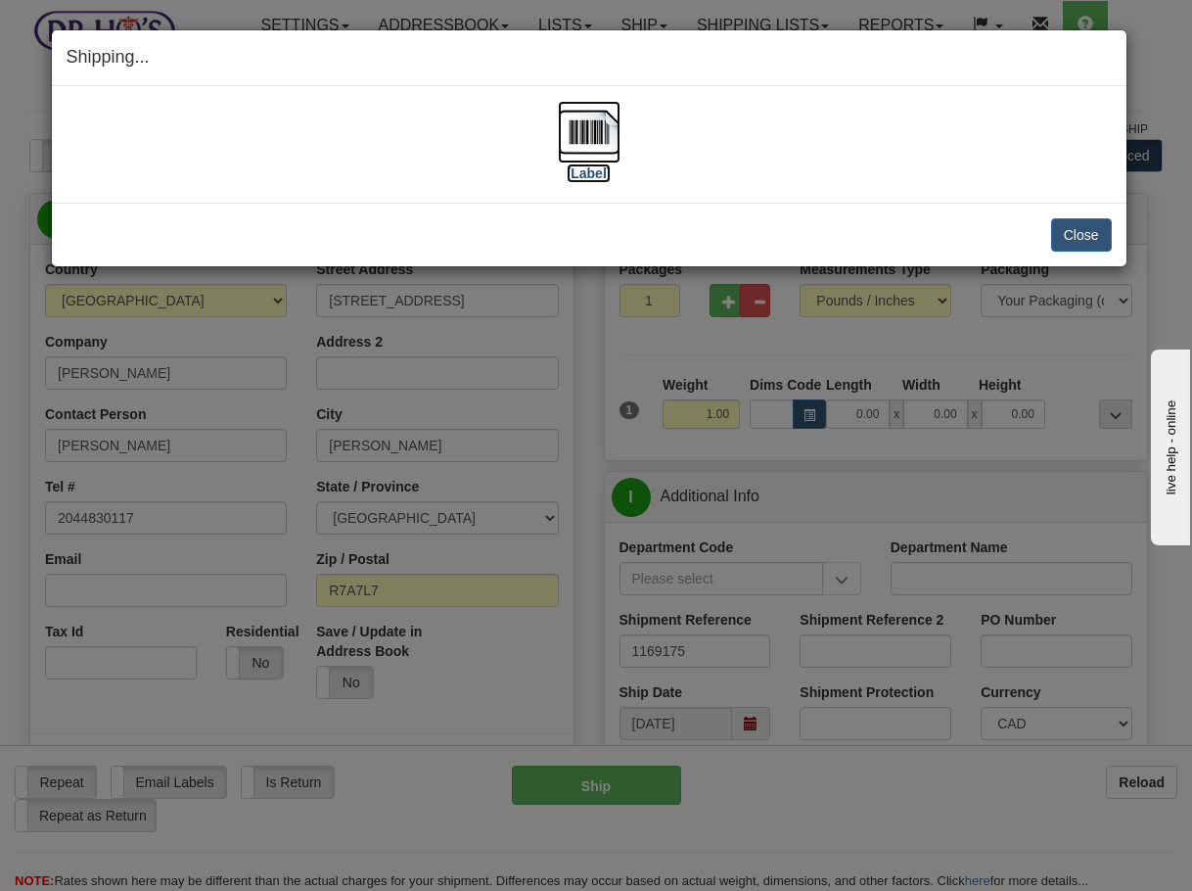
click at [562, 138] on img at bounding box center [589, 132] width 63 height 63
